Goal: Task Accomplishment & Management: Complete application form

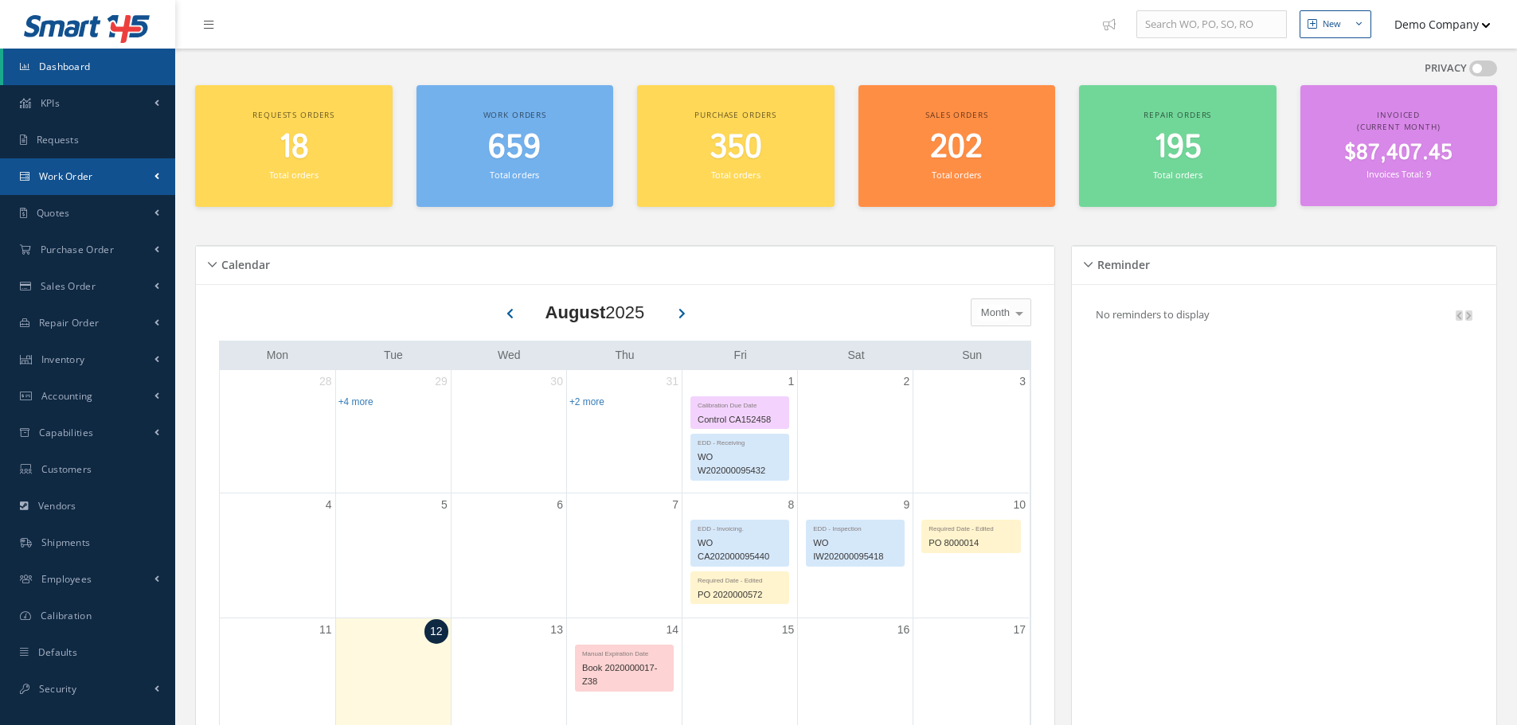
click at [119, 179] on link "Work Order" at bounding box center [87, 176] width 175 height 37
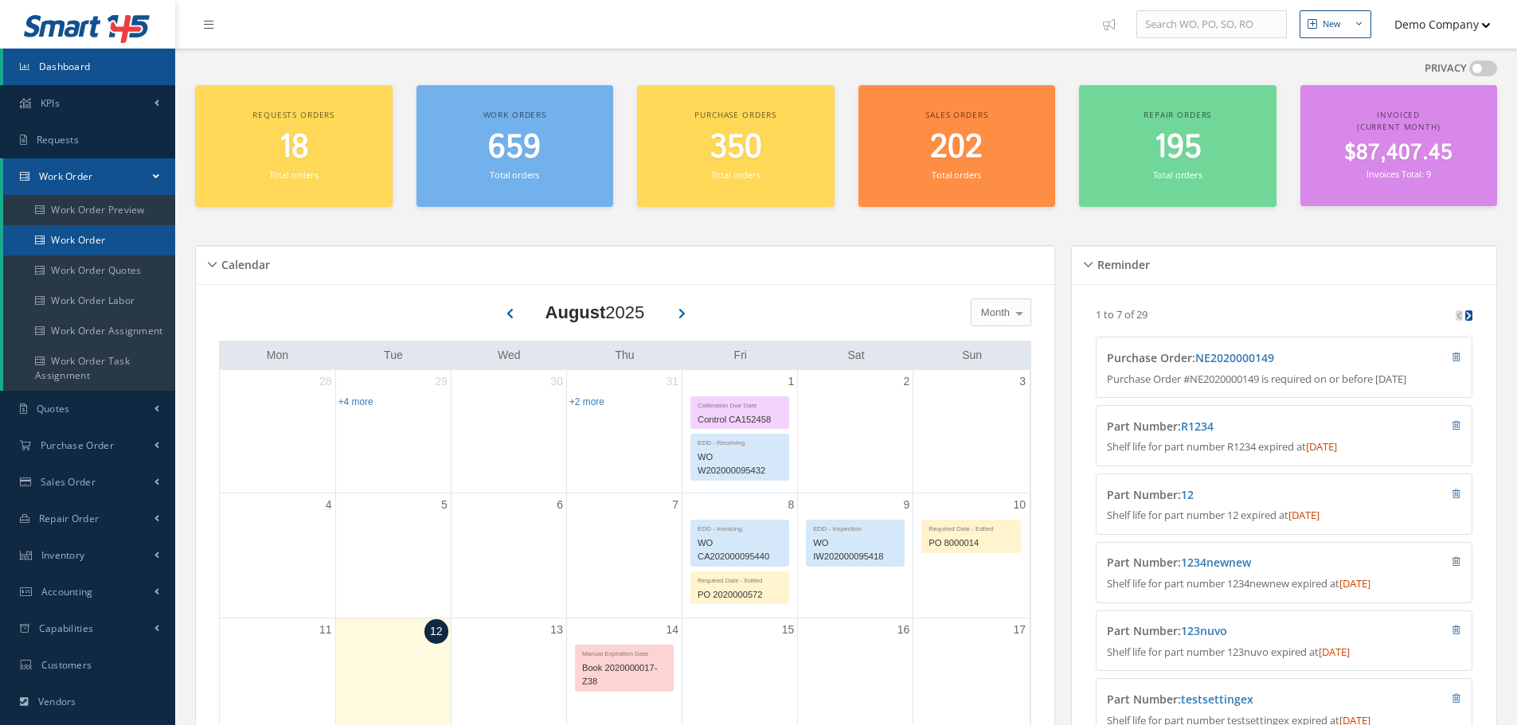
click at [118, 239] on link "Work Order" at bounding box center [89, 240] width 172 height 30
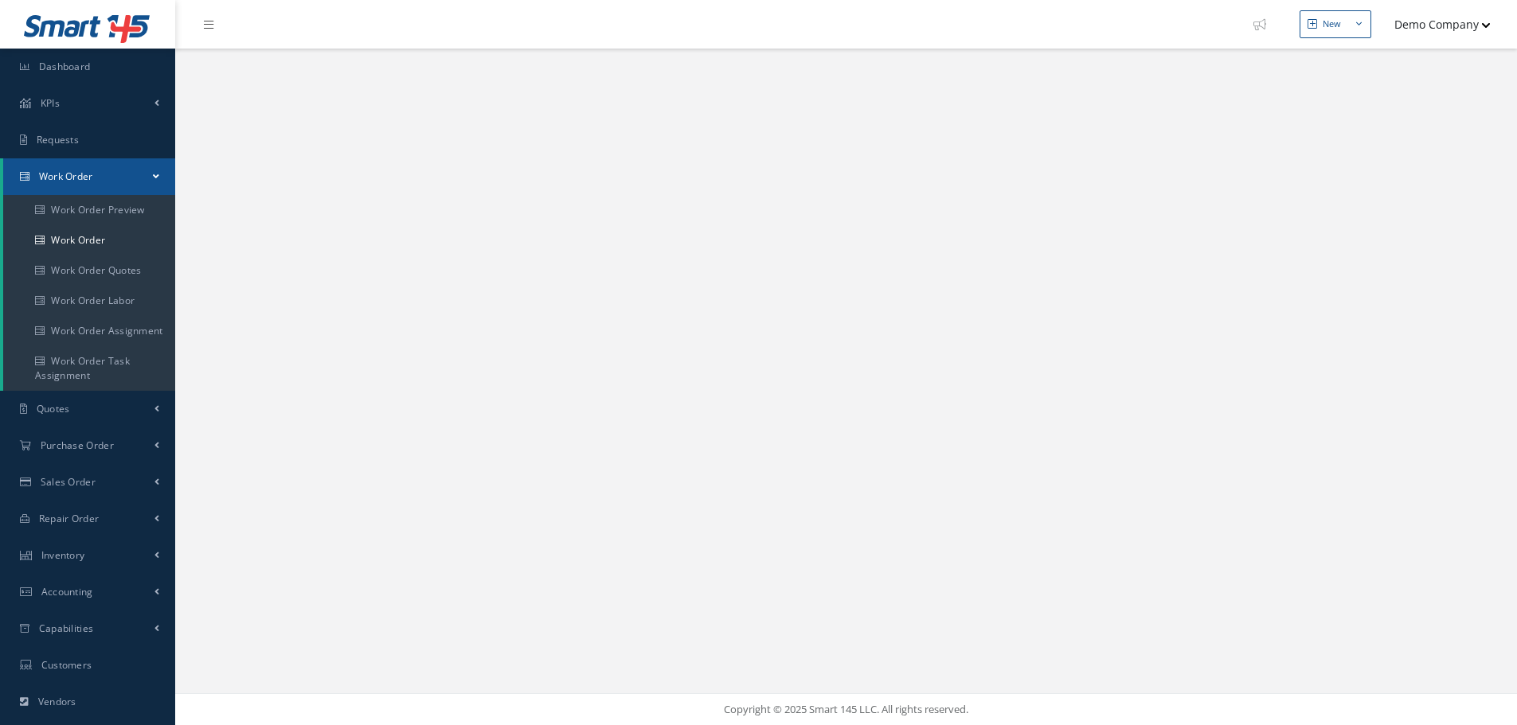
select select "25"
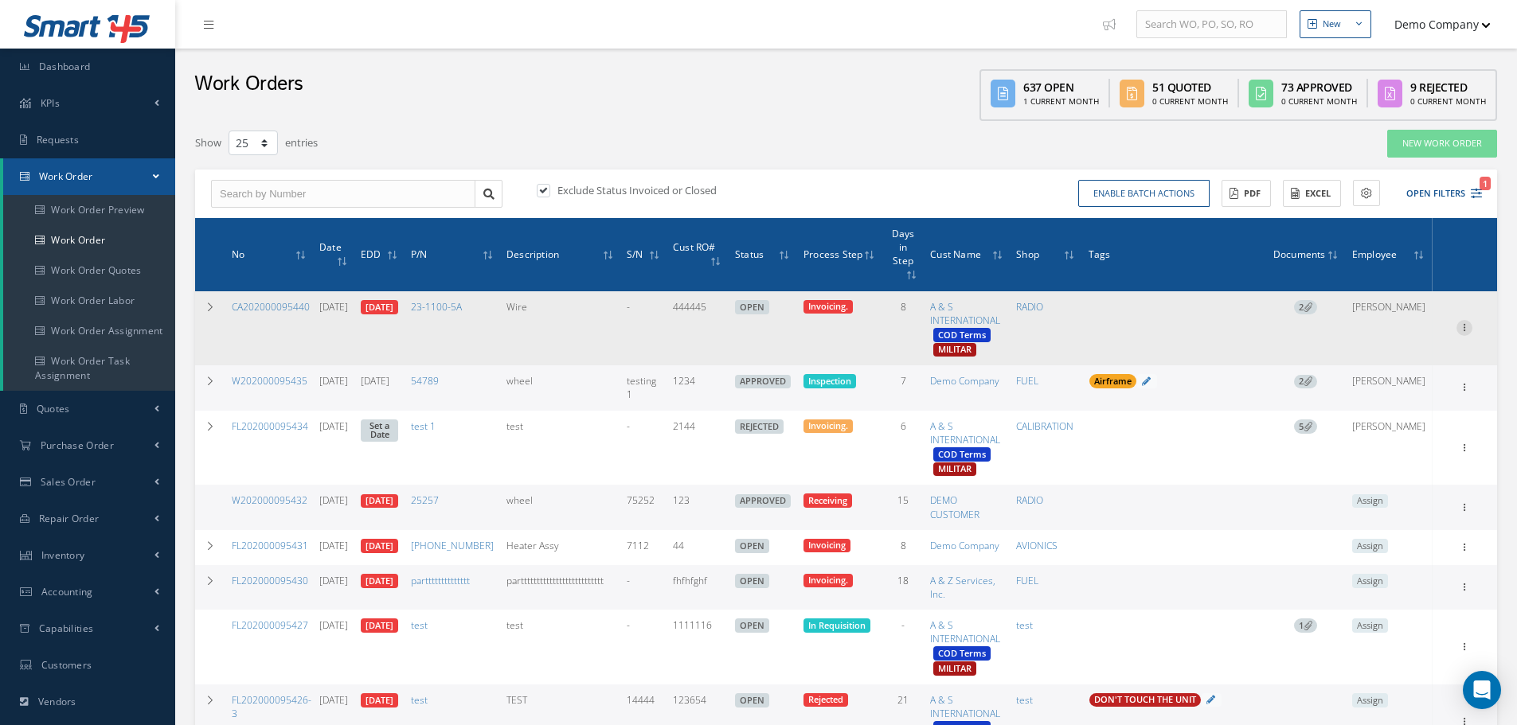
click at [1457, 320] on icon at bounding box center [1464, 326] width 16 height 13
click at [1410, 349] on link "Edit" at bounding box center [1391, 359] width 126 height 21
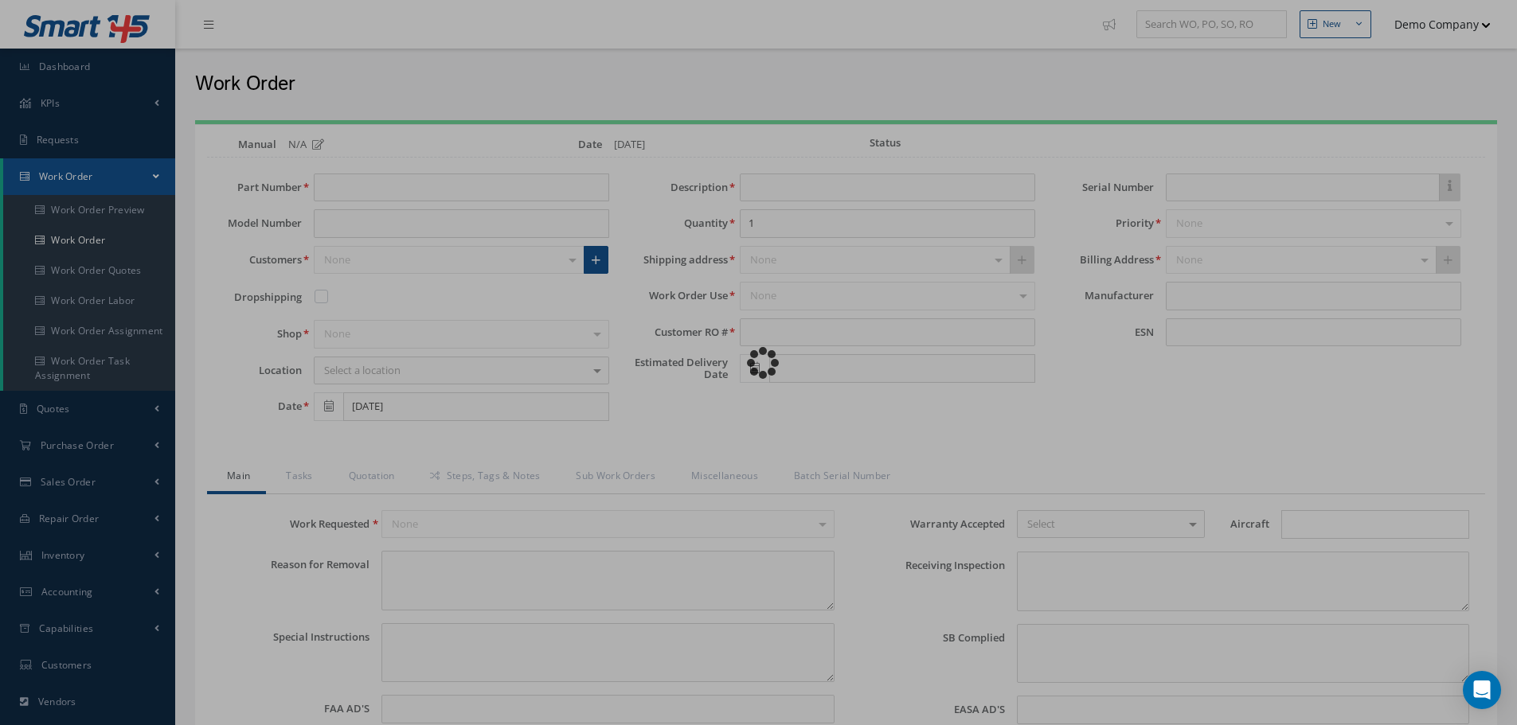
type input "23-1100-5A"
type input "08/01/2025"
type input "Wire"
type input "2"
type input "444445"
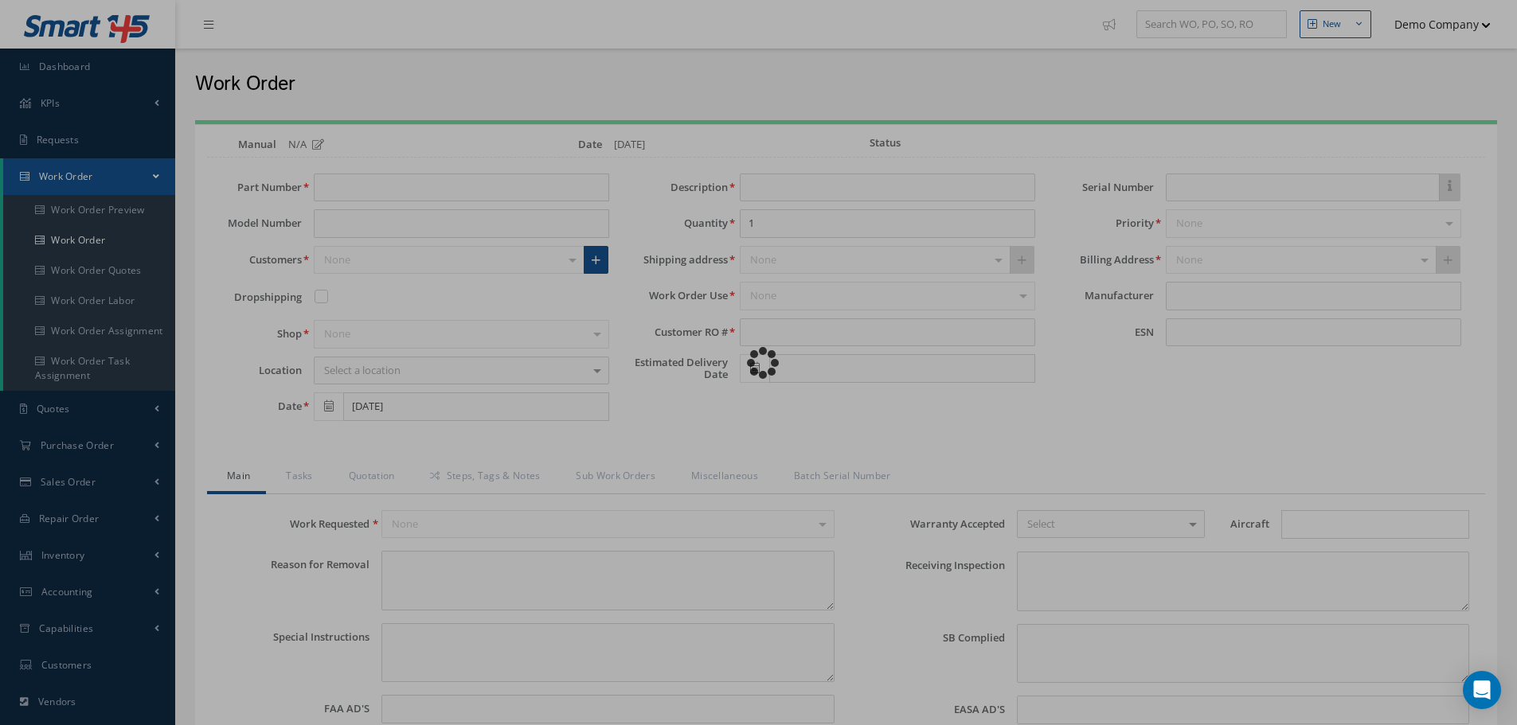
type input "08/08/2025"
type input "REQUIRED 123 CERTIFICATION"
type textarea "NO VISUAL DAMAGE"
type textarea "hola"
type input "EASA ADS"
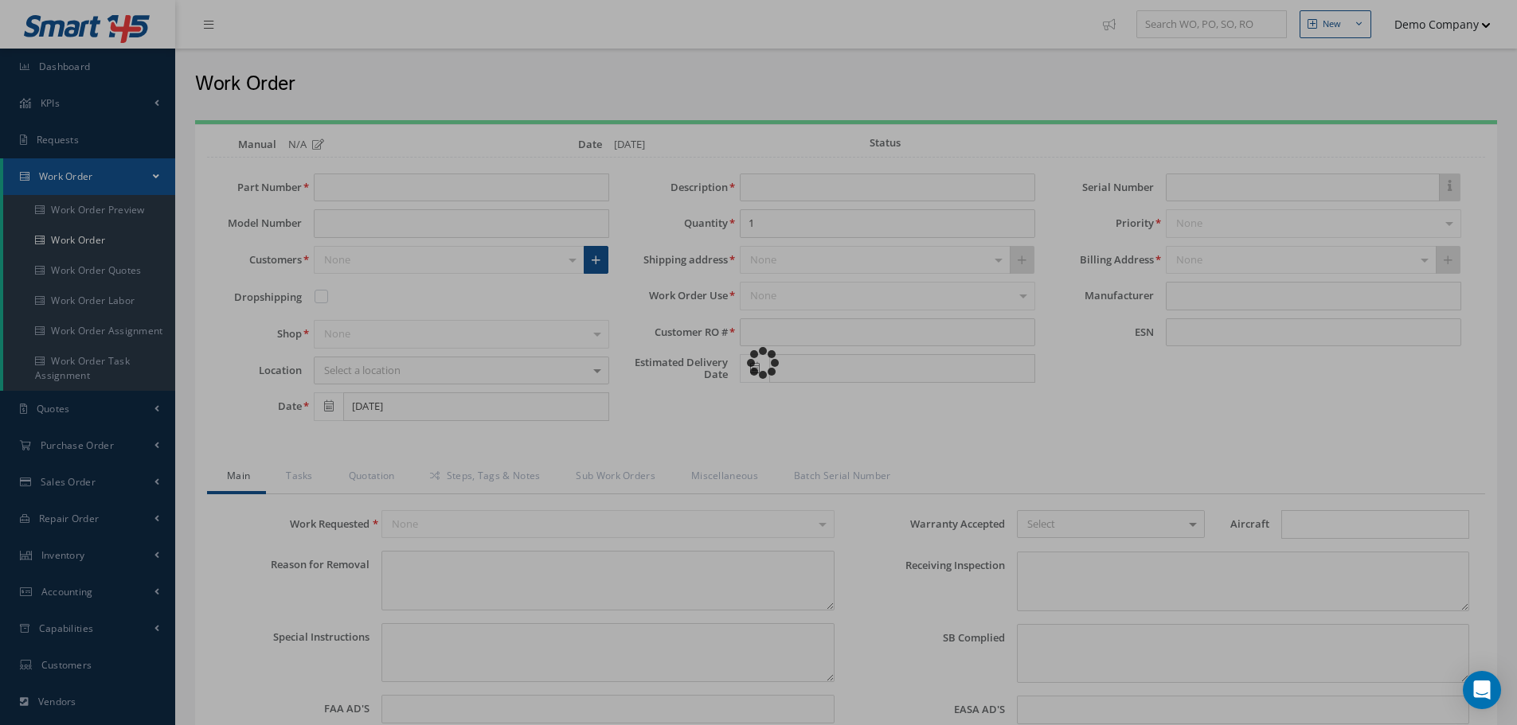
type textarea "test test"
type input "08/02/2025"
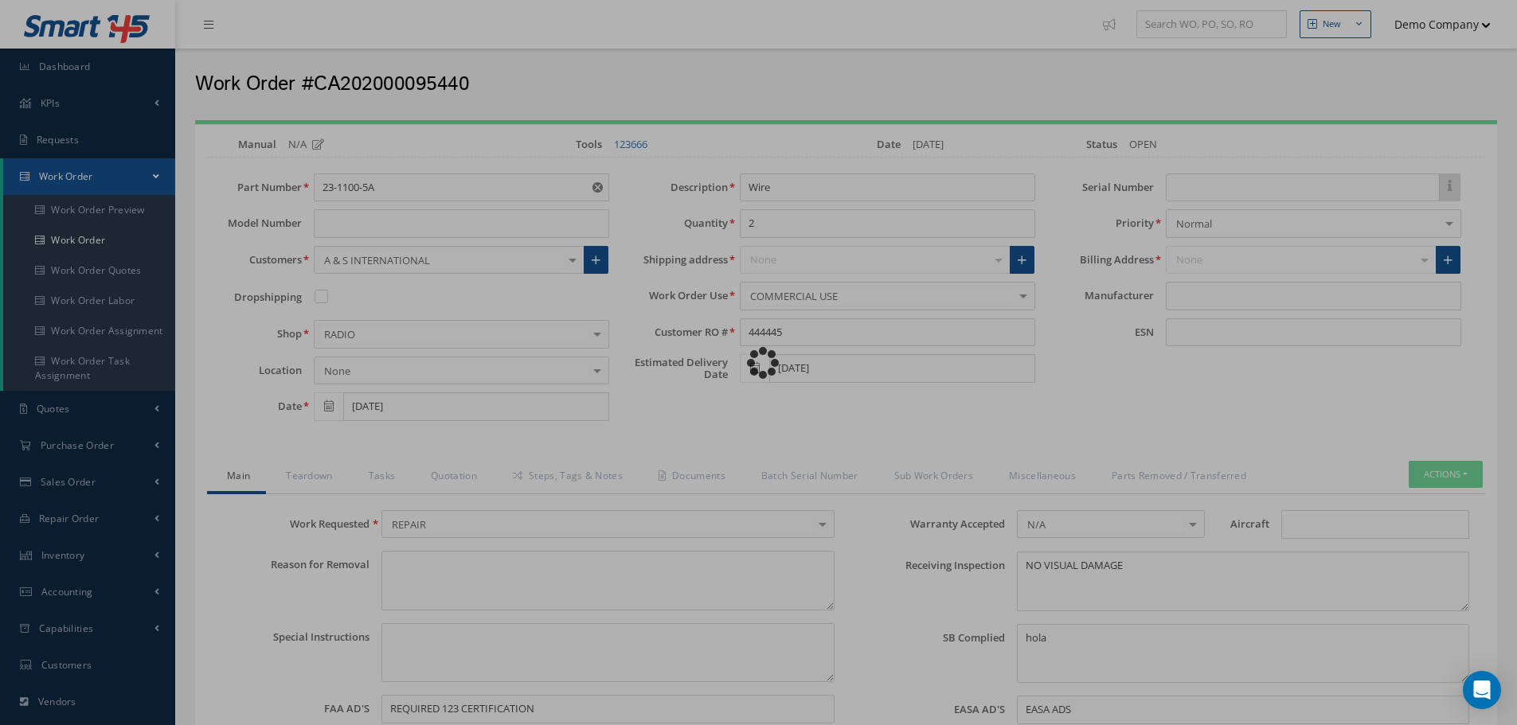
type input "PP"
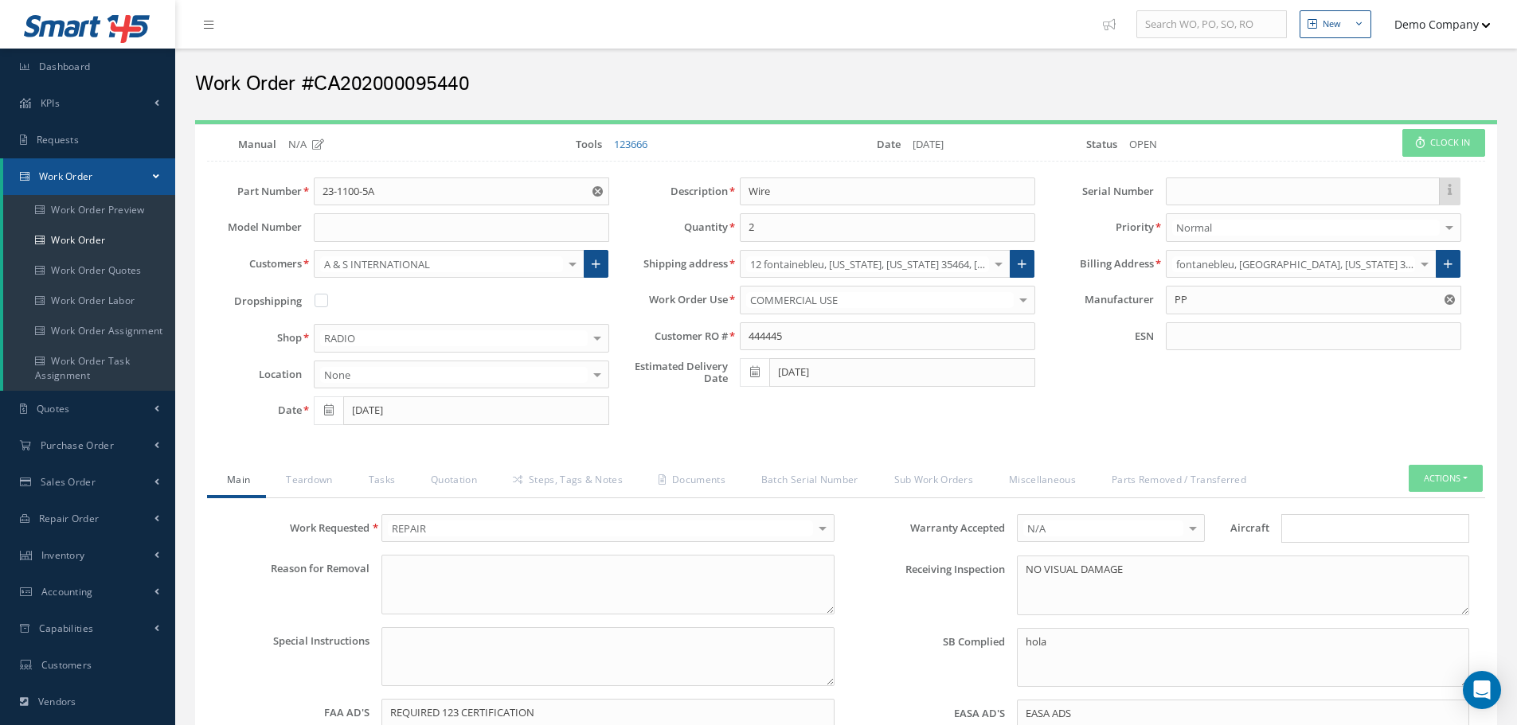
click at [693, 362] on label "Estimated Delivery Date" at bounding box center [674, 373] width 107 height 24
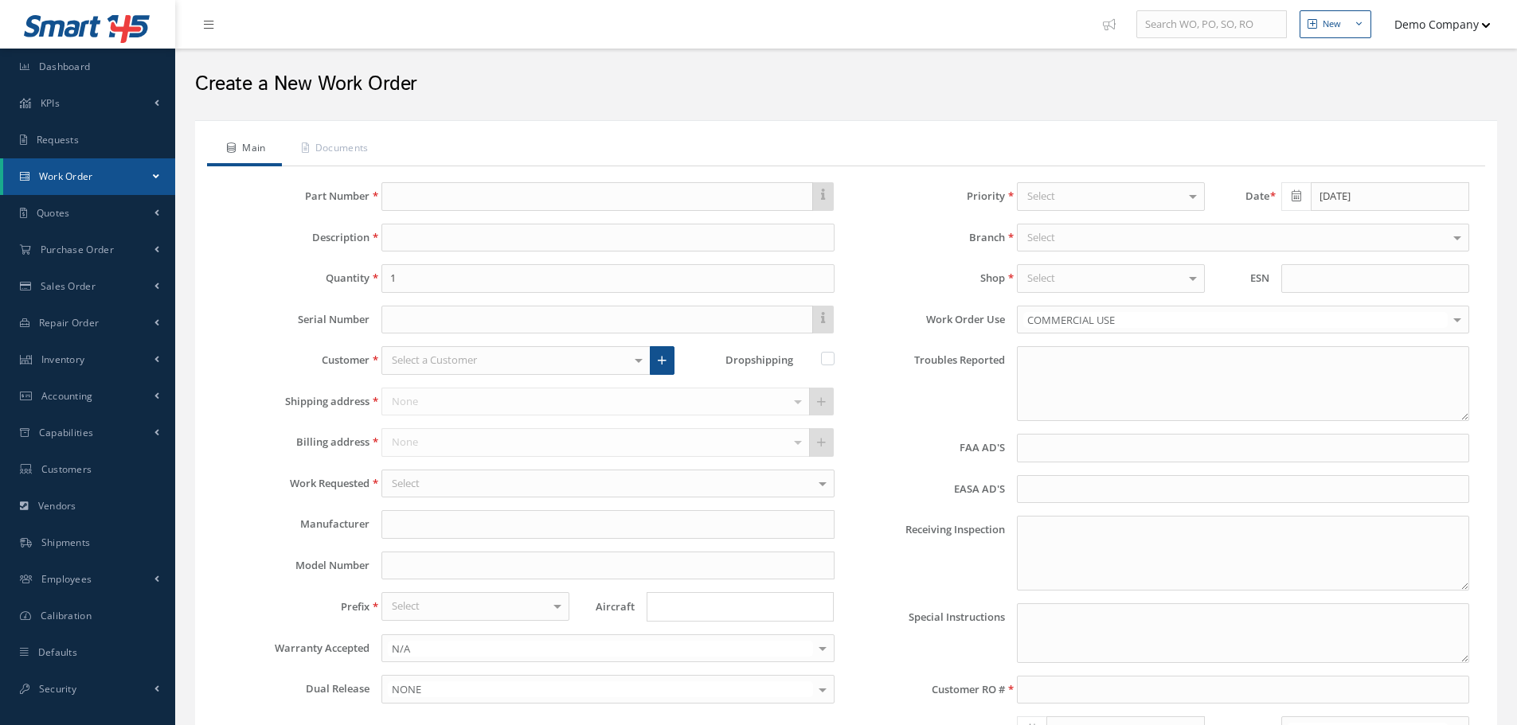
type input "faa aads"
type input "EASA ADS"
type textarea "NO VISUAL DAMAGE"
type input "[DATE]"
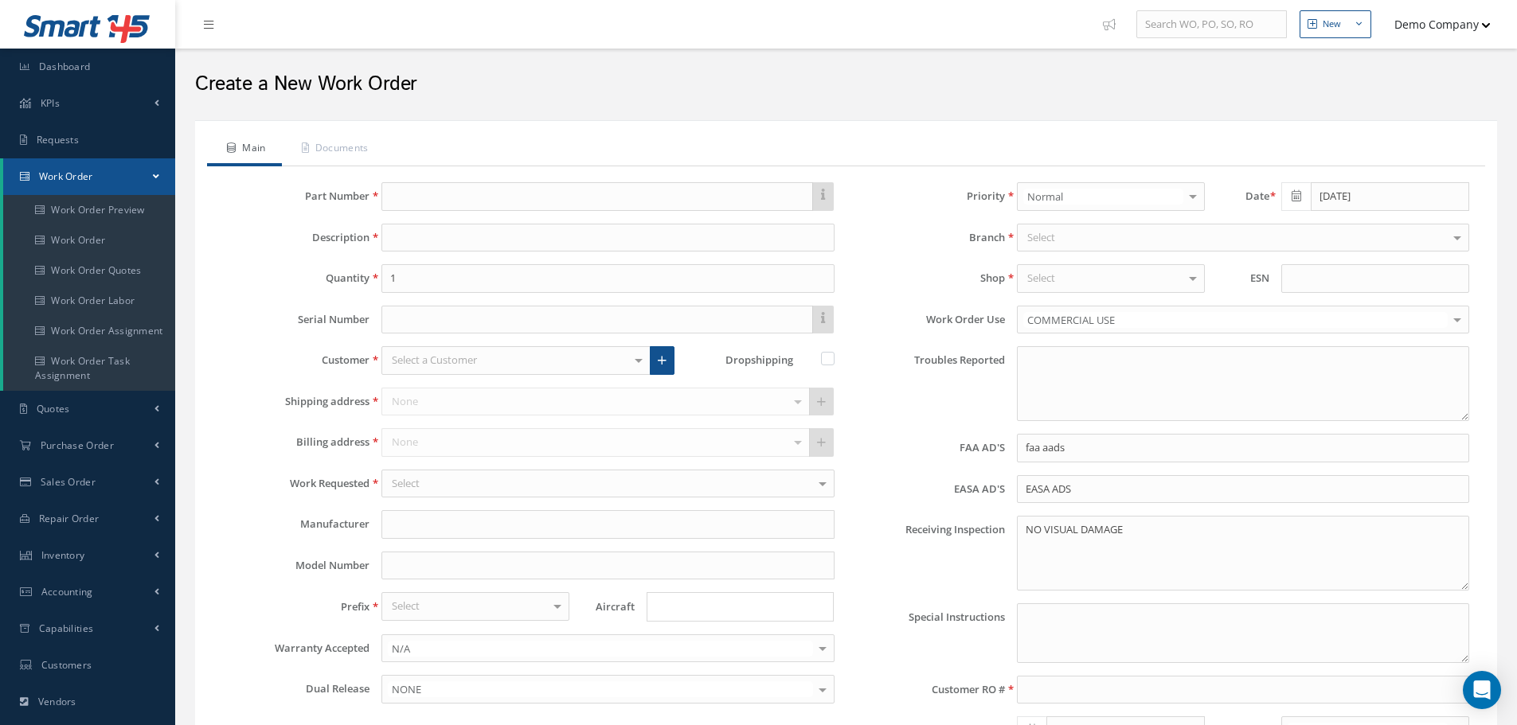
click at [896, 494] on label "EASA AD'S" at bounding box center [925, 489] width 158 height 12
click at [874, 573] on label "Receiving Inspection" at bounding box center [925, 553] width 158 height 75
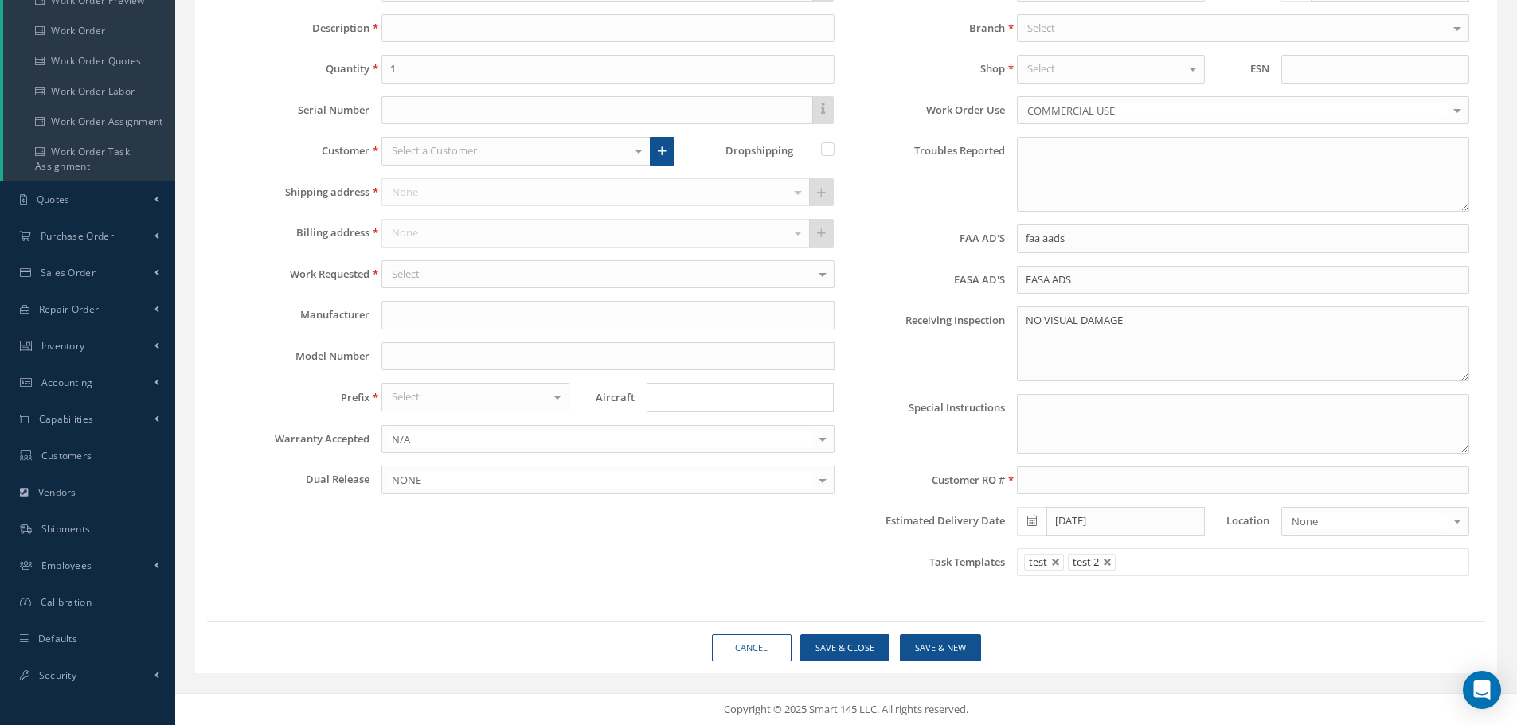
scroll to position [50, 0]
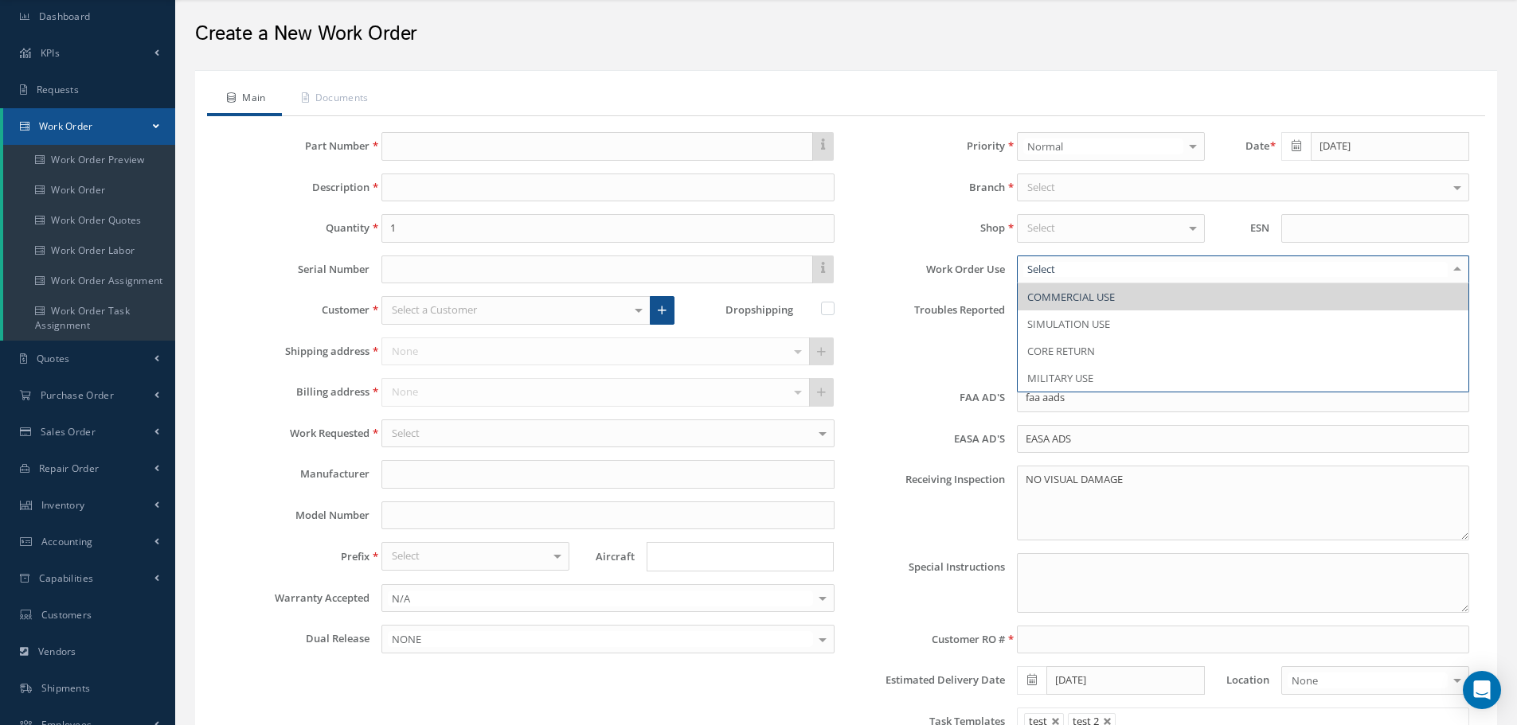
click at [943, 299] on label "Troubles Reported" at bounding box center [925, 333] width 158 height 75
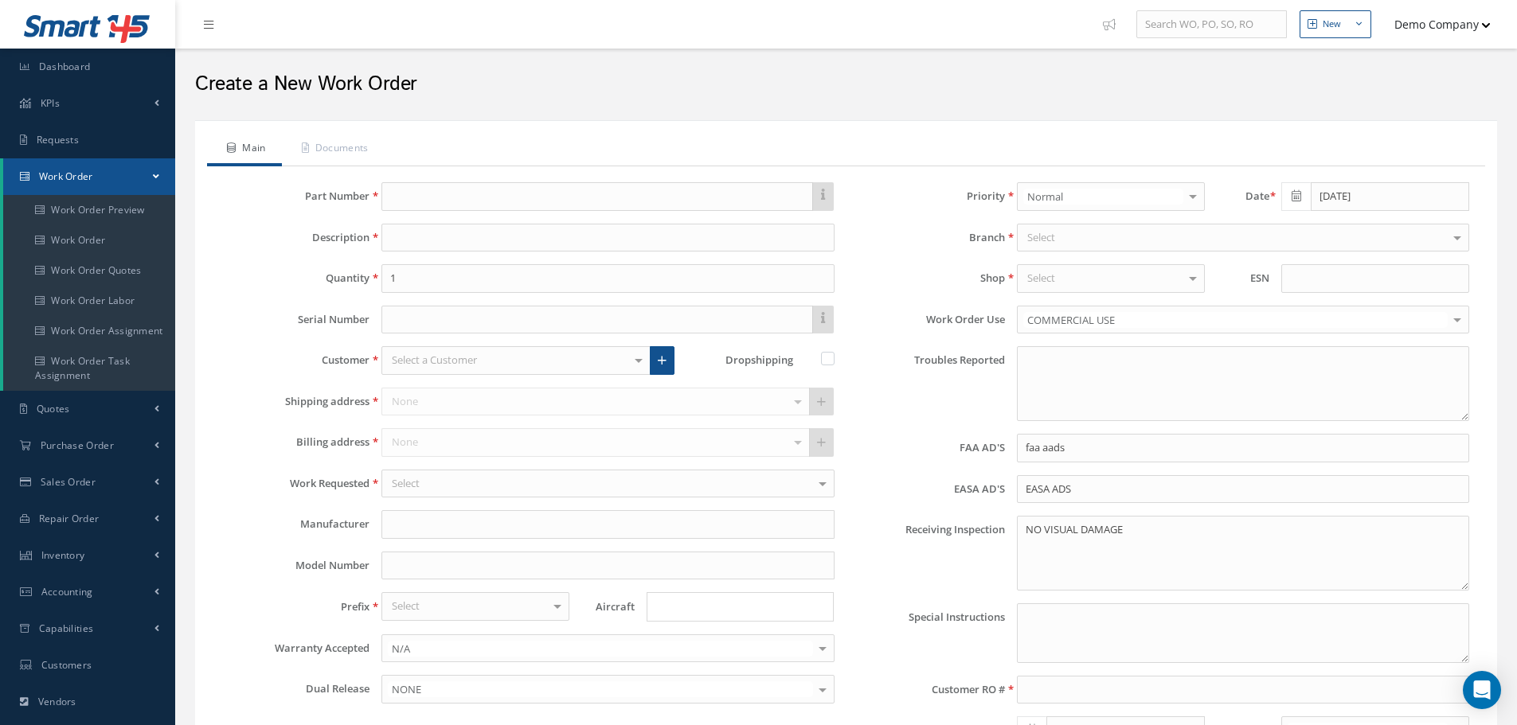
scroll to position [50, 0]
